Goal: Find specific page/section: Find specific page/section

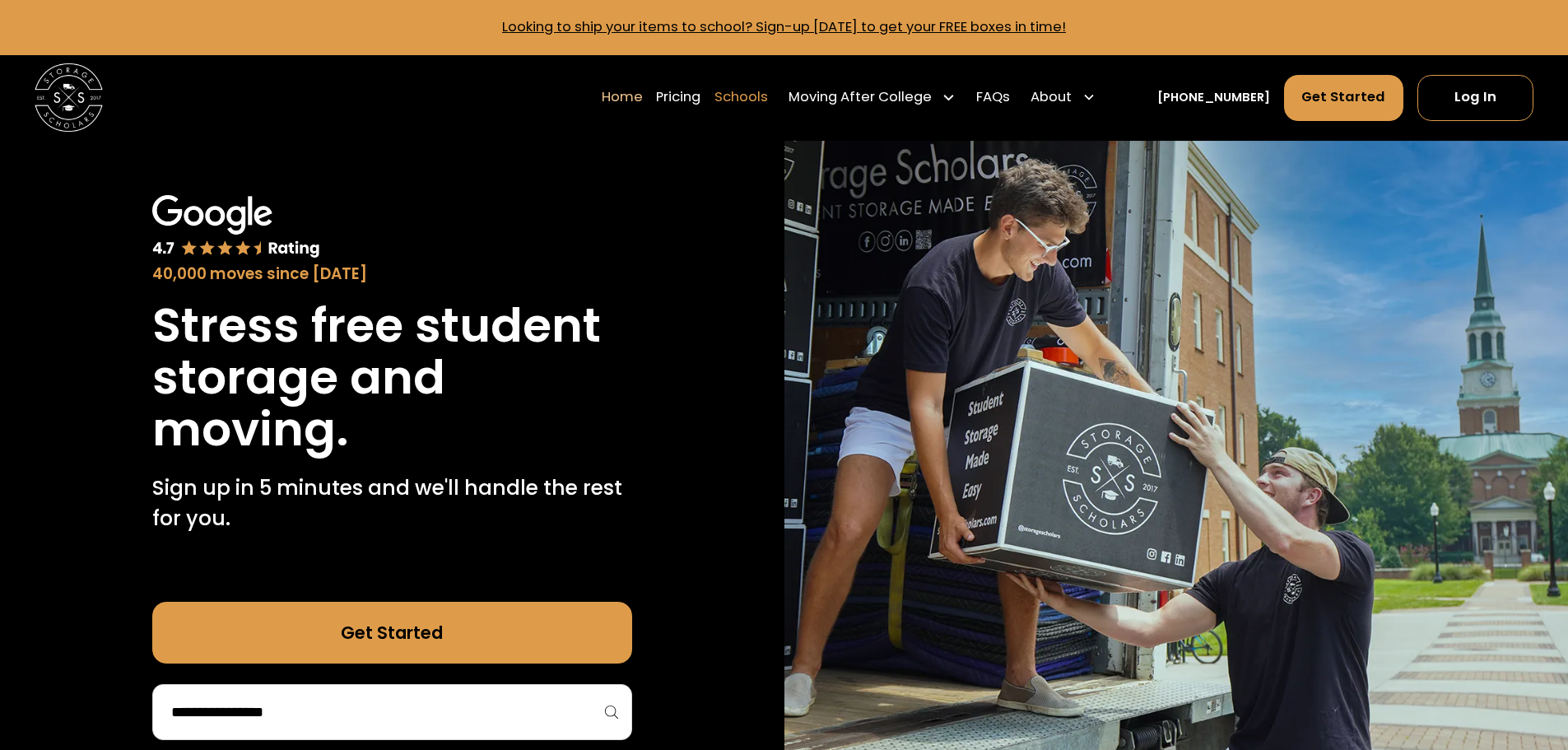
click at [768, 96] on link "Schools" at bounding box center [741, 97] width 53 height 47
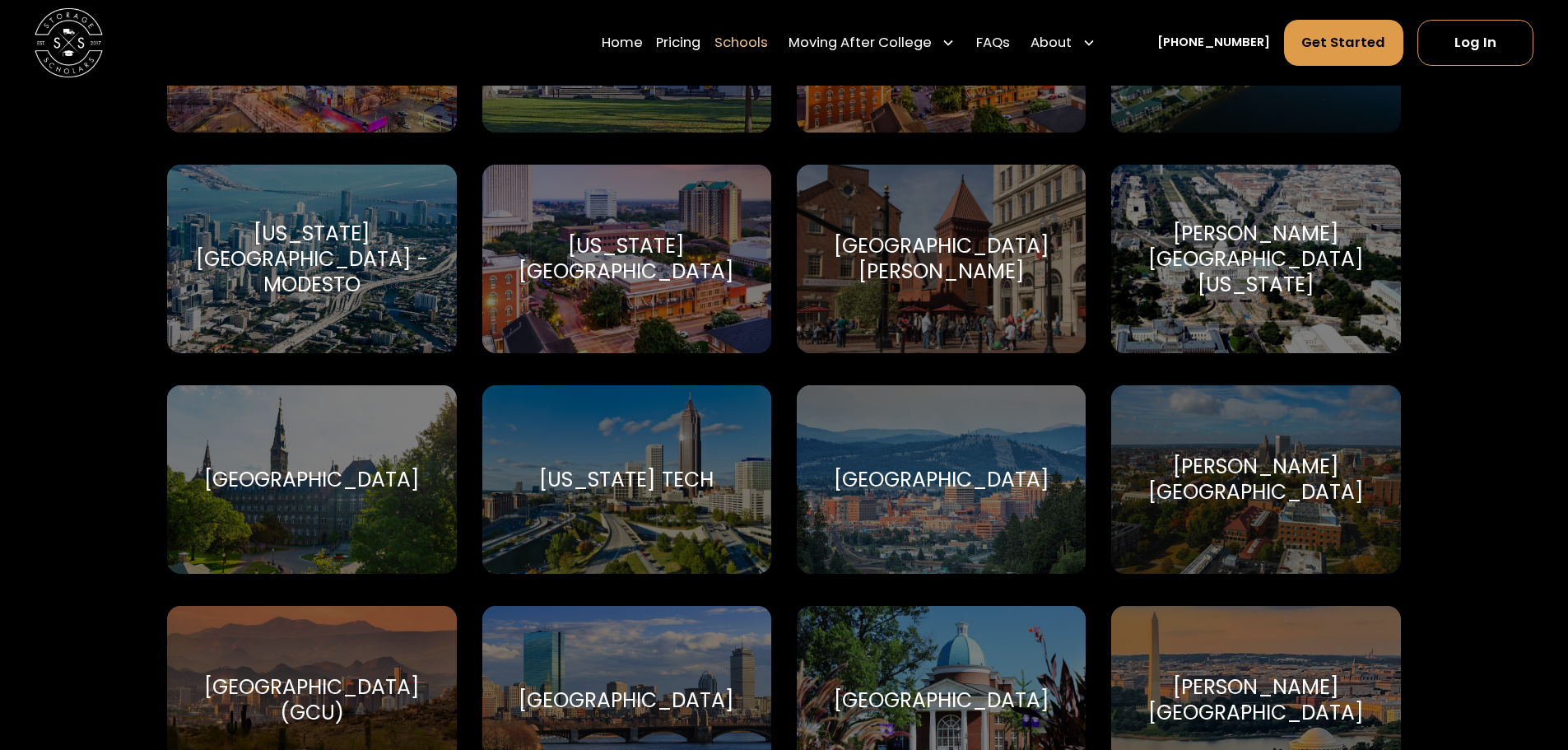
scroll to position [2797, 0]
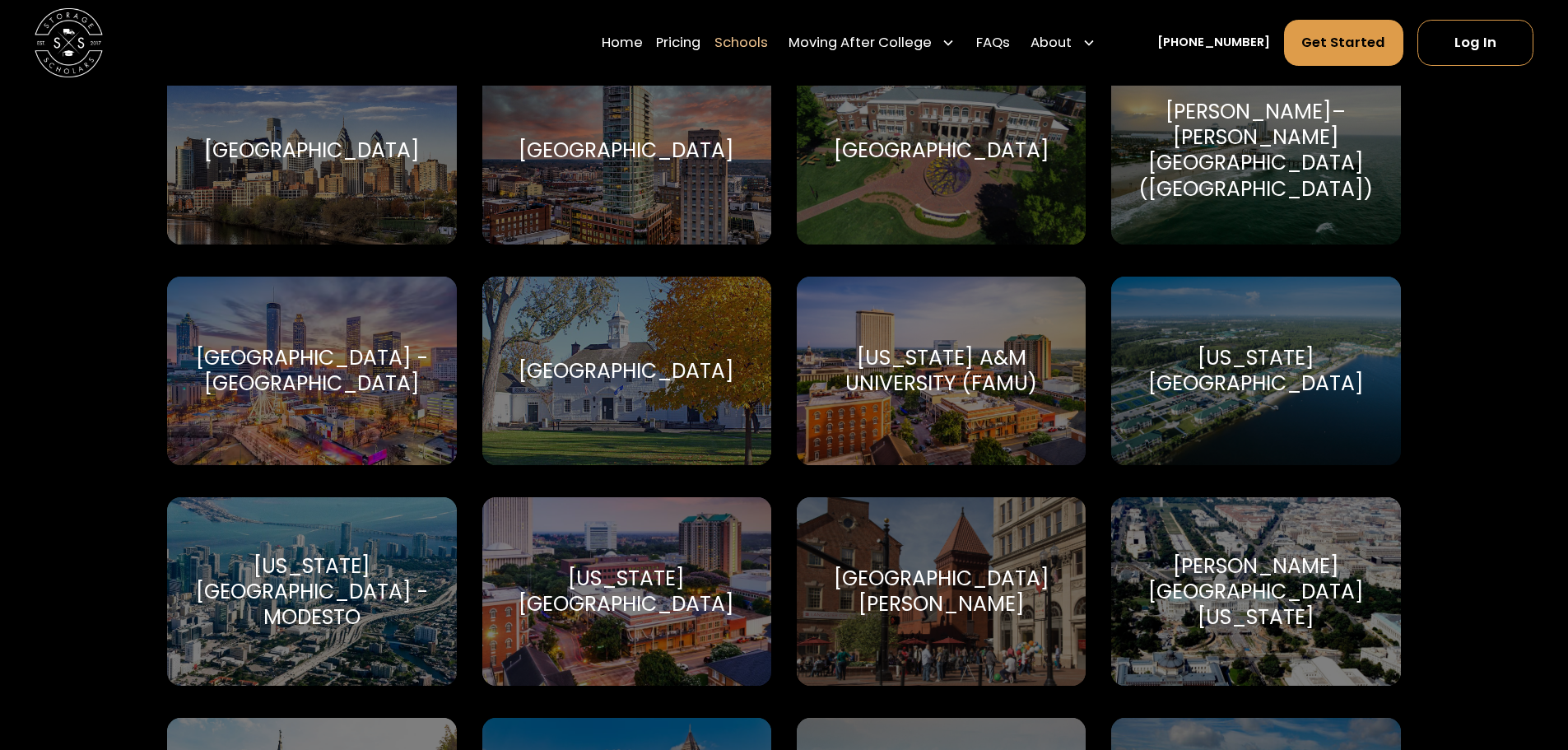
click at [681, 368] on div "[GEOGRAPHIC_DATA]" at bounding box center [626, 371] width 216 height 26
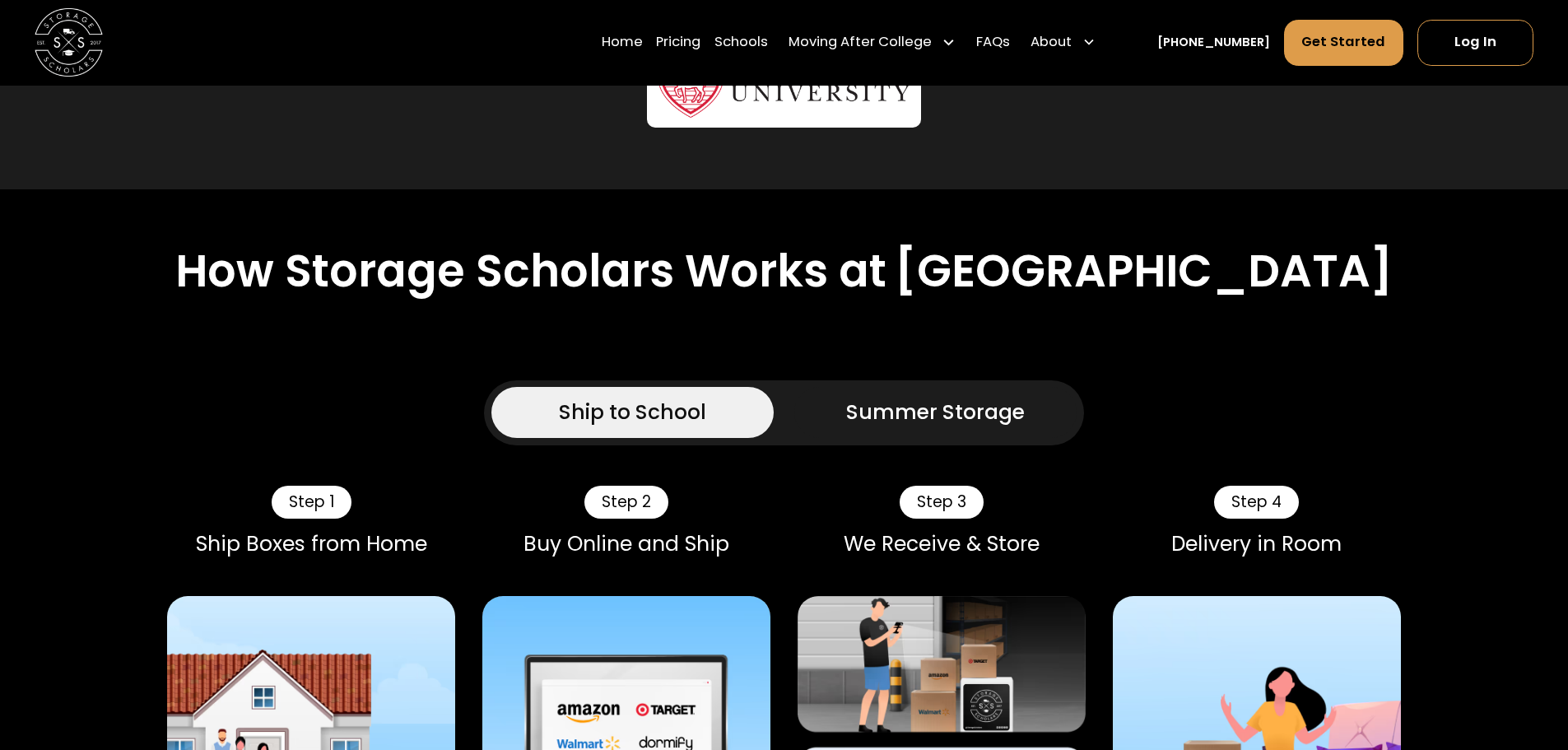
scroll to position [1070, 0]
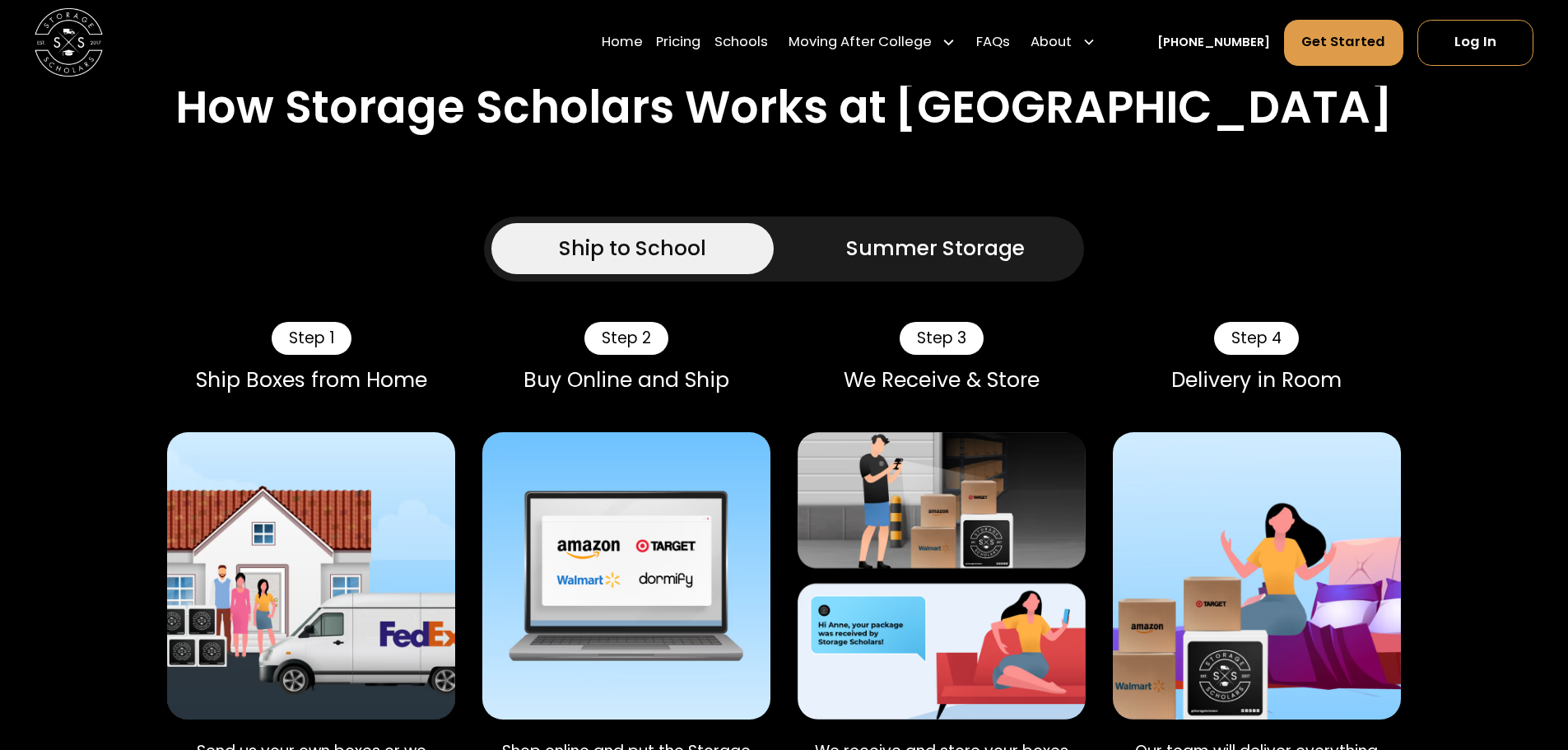
click at [930, 233] on div "Summer Storage" at bounding box center [934, 248] width 179 height 31
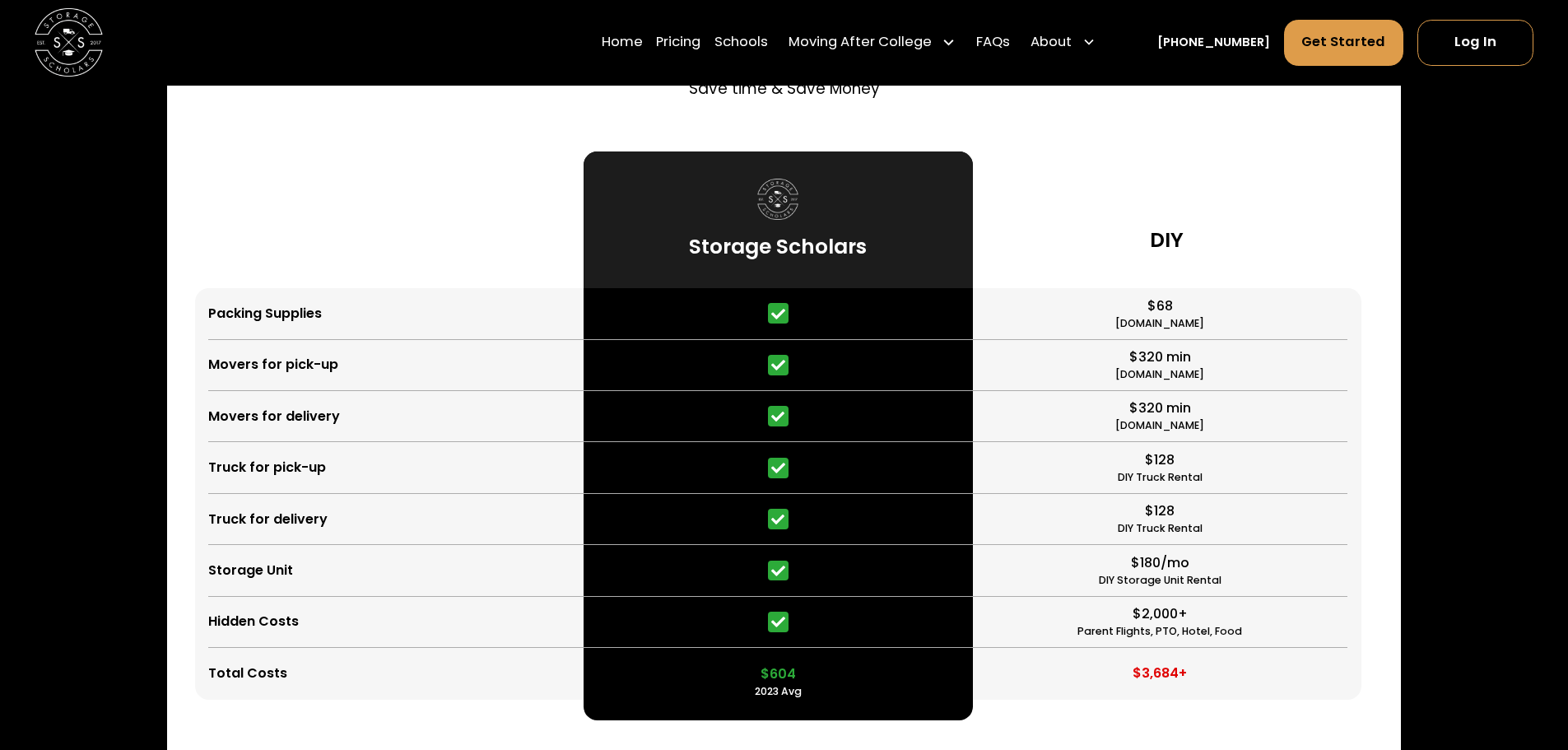
scroll to position [0, 0]
